Goal: Complete application form

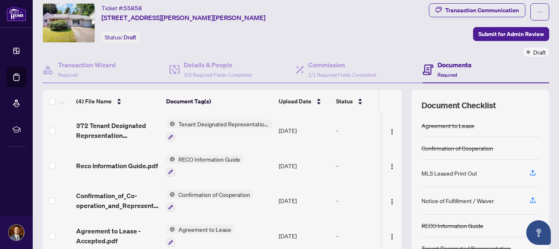
scroll to position [22, 0]
click at [529, 171] on icon "button" at bounding box center [532, 172] width 7 height 7
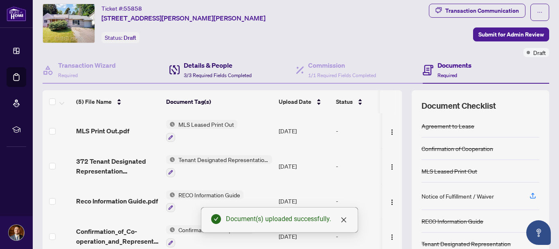
click at [213, 61] on h4 "Details & People" at bounding box center [218, 65] width 68 height 10
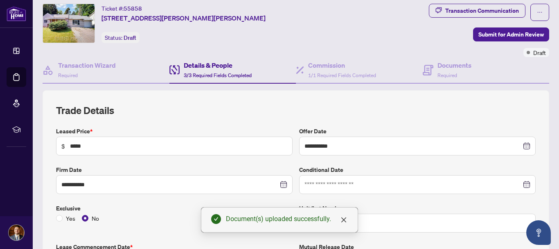
scroll to position [336, 0]
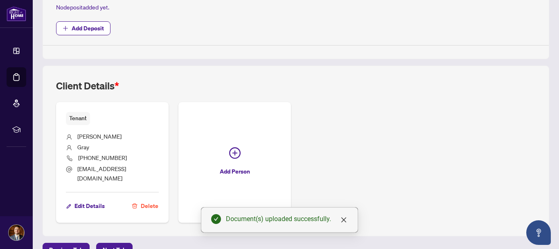
type input "**********"
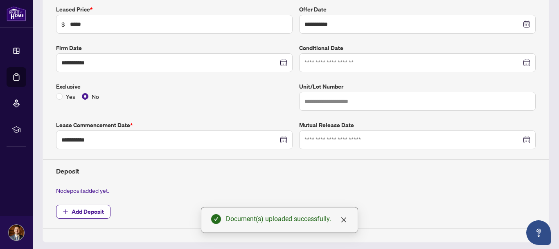
scroll to position [0, 0]
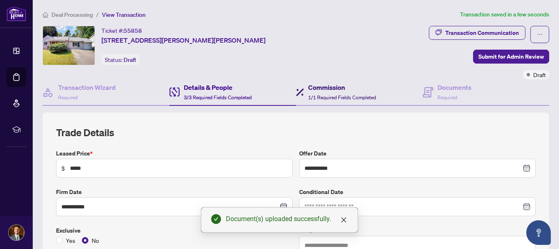
click at [335, 94] on span "1/1 Required Fields Completed" at bounding box center [342, 97] width 68 height 6
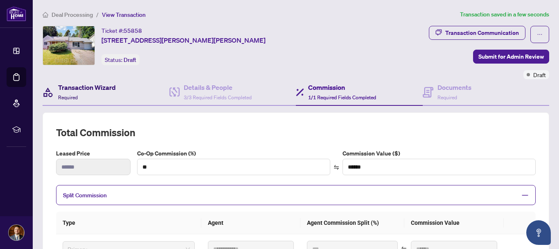
click at [75, 89] on h4 "Transaction Wizard" at bounding box center [87, 87] width 58 height 10
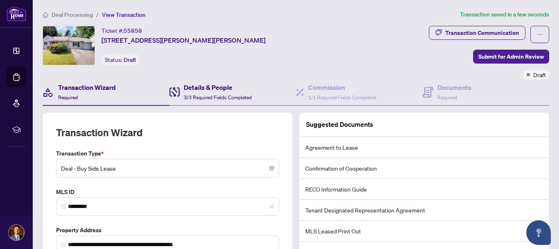
click at [213, 92] on div "Details & People 3/3 Required Fields Completed" at bounding box center [218, 91] width 68 height 19
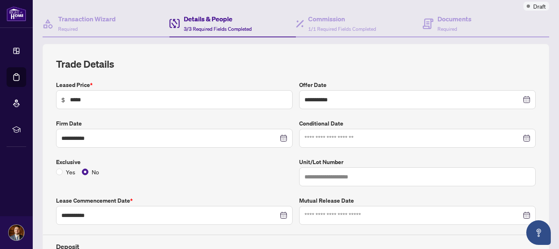
type input "**********"
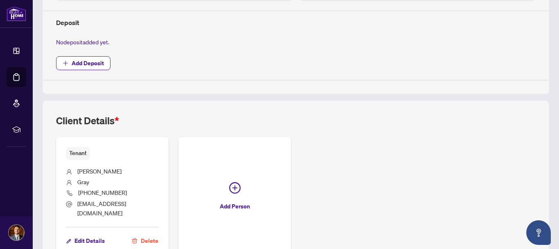
scroll to position [336, 0]
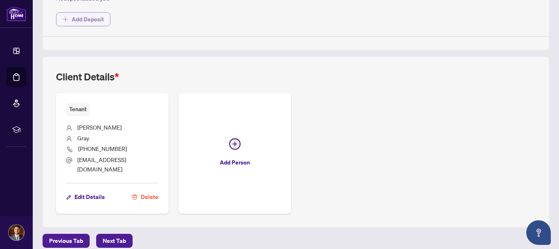
click at [83, 18] on span "Add Deposit" at bounding box center [88, 19] width 32 height 13
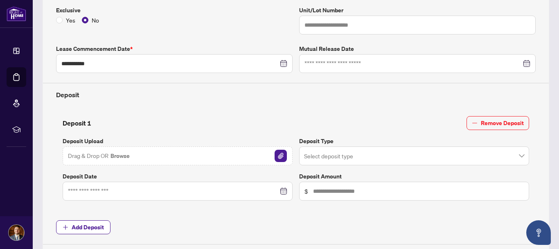
scroll to position [221, 0]
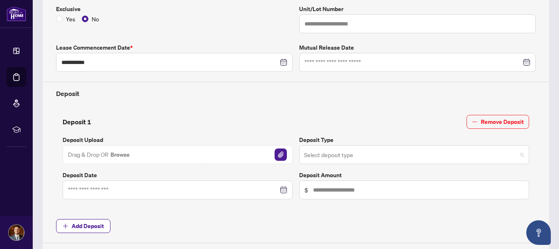
click at [384, 158] on input "search" at bounding box center [410, 156] width 213 height 18
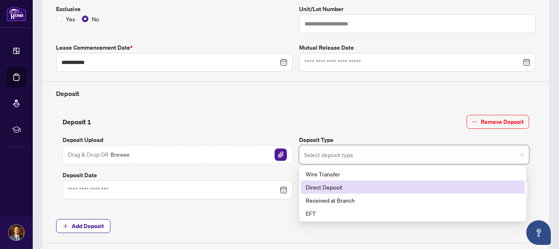
click at [350, 184] on div "Direct Deposit" at bounding box center [413, 186] width 214 height 9
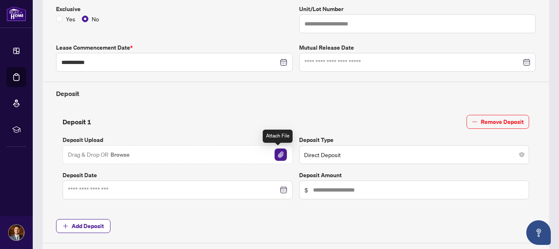
click at [275, 151] on img "button" at bounding box center [281, 154] width 12 height 12
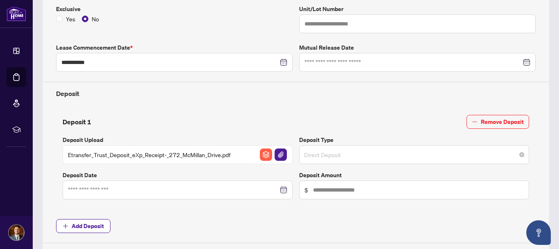
click at [365, 154] on span "Direct Deposit" at bounding box center [414, 155] width 220 height 16
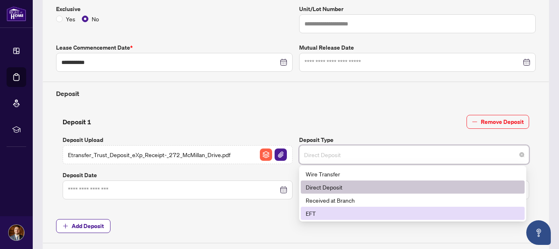
click at [332, 217] on div "EFT" at bounding box center [413, 212] width 214 height 9
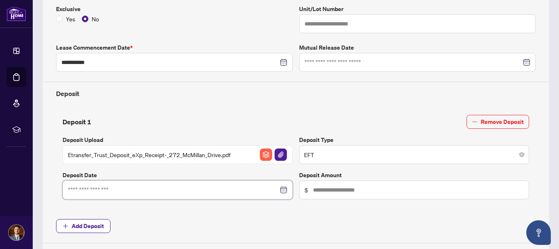
click at [146, 191] on input at bounding box center [173, 189] width 210 height 9
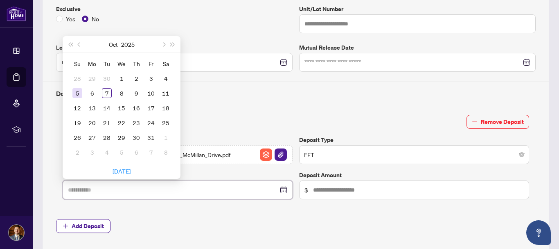
type input "**********"
click at [75, 92] on div "5" at bounding box center [77, 93] width 10 height 10
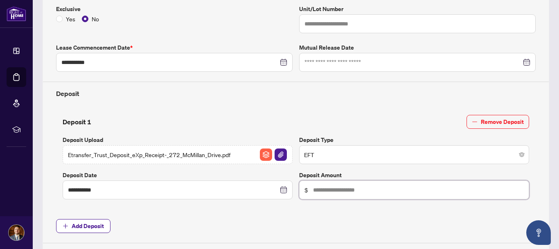
click at [379, 191] on input "text" at bounding box center [418, 189] width 211 height 9
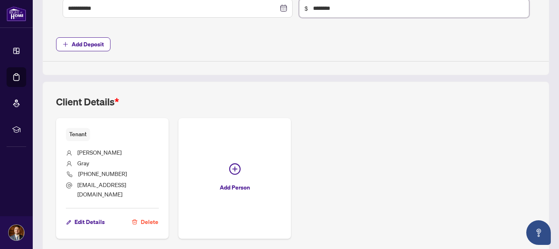
scroll to position [427, 0]
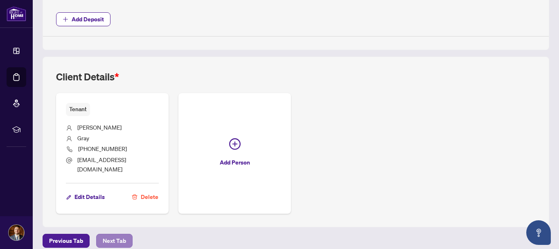
type input "********"
click at [105, 235] on span "Next Tab" at bounding box center [114, 240] width 23 height 13
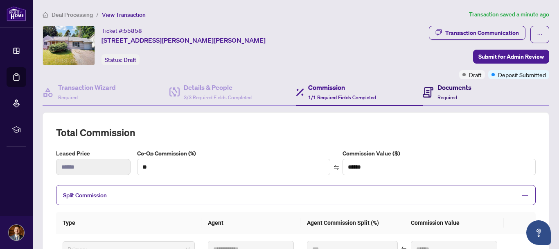
click at [464, 95] on div "Documents Required" at bounding box center [455, 91] width 34 height 19
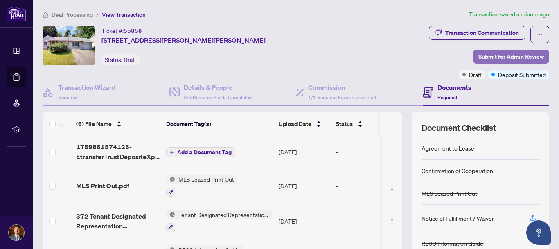
click at [493, 55] on span "Submit for Admin Review" at bounding box center [512, 56] width 66 height 13
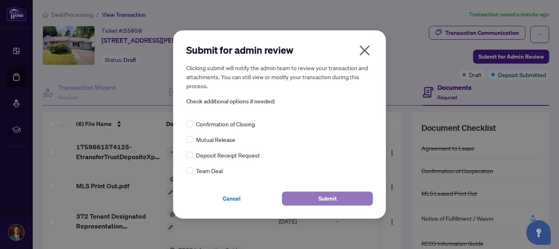
click at [331, 199] on span "Submit" at bounding box center [328, 198] width 18 height 13
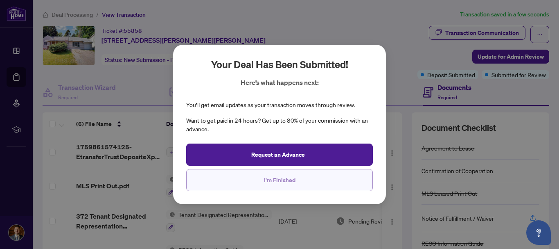
click at [287, 181] on span "I'm Finished" at bounding box center [280, 179] width 32 height 13
